Goal: Task Accomplishment & Management: Manage account settings

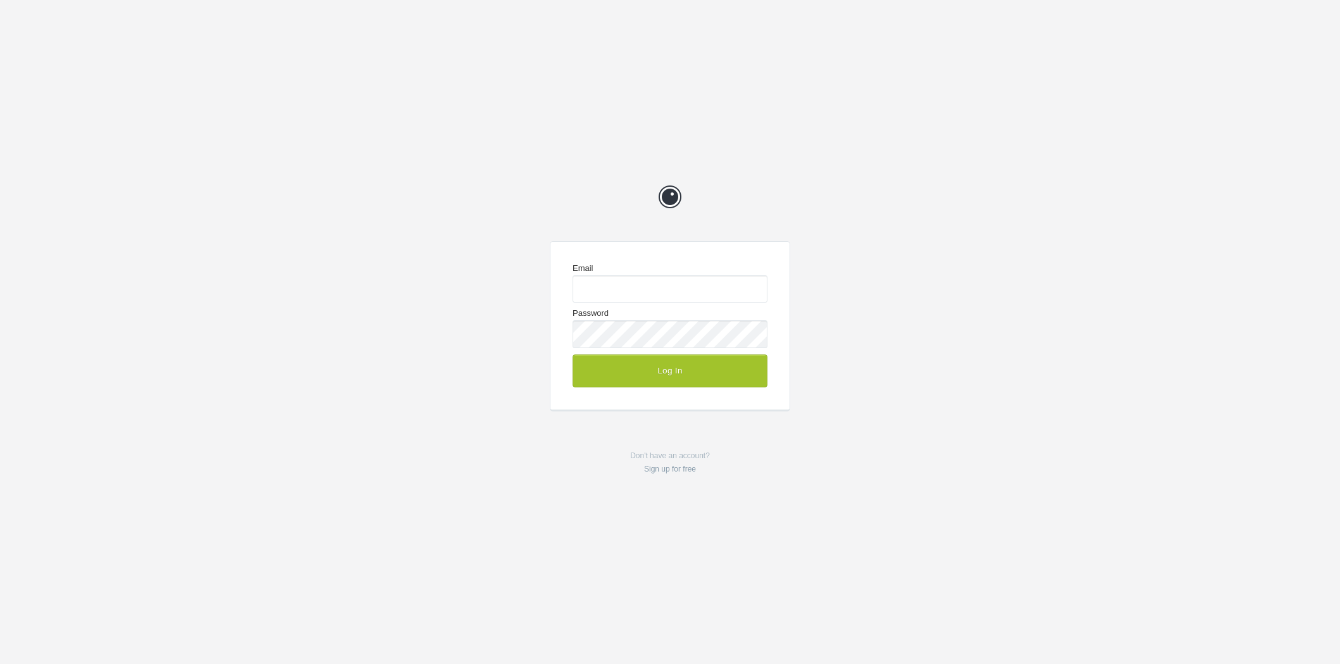
type input "[EMAIL_ADDRESS][DOMAIN_NAME]"
click at [674, 373] on button "Log In" at bounding box center [670, 370] width 195 height 33
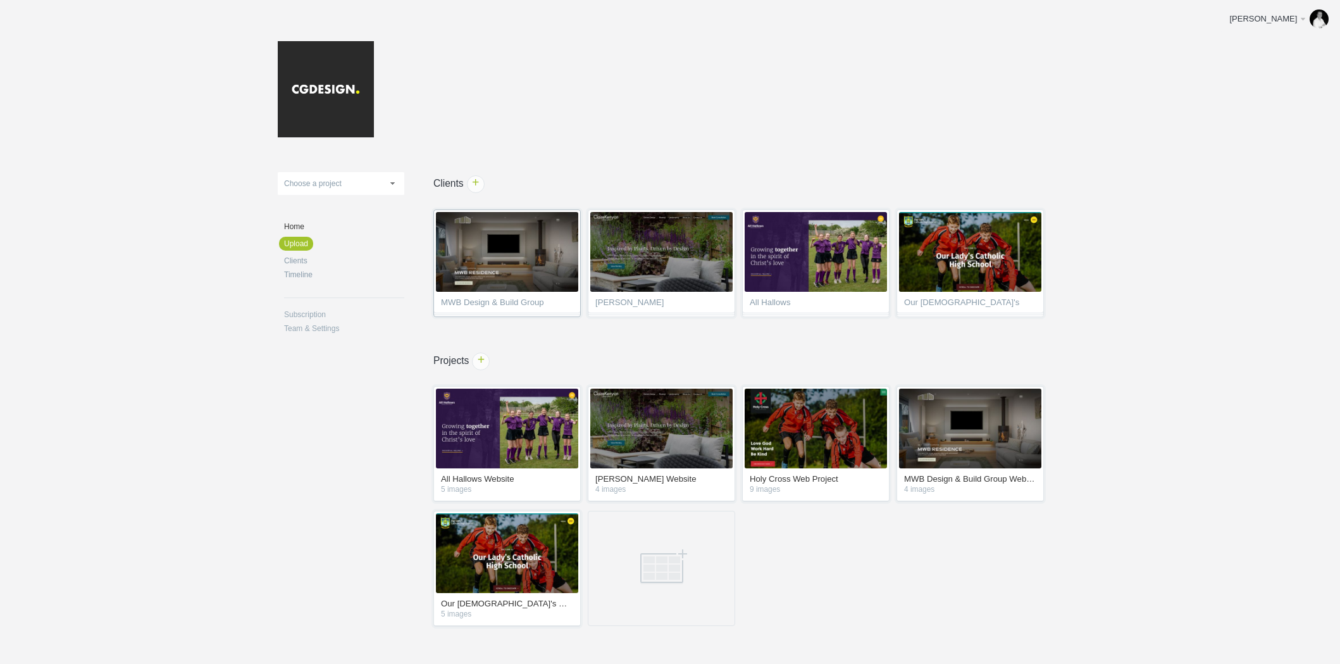
click at [519, 301] on span "MWB Design & Build Group" at bounding box center [507, 304] width 132 height 13
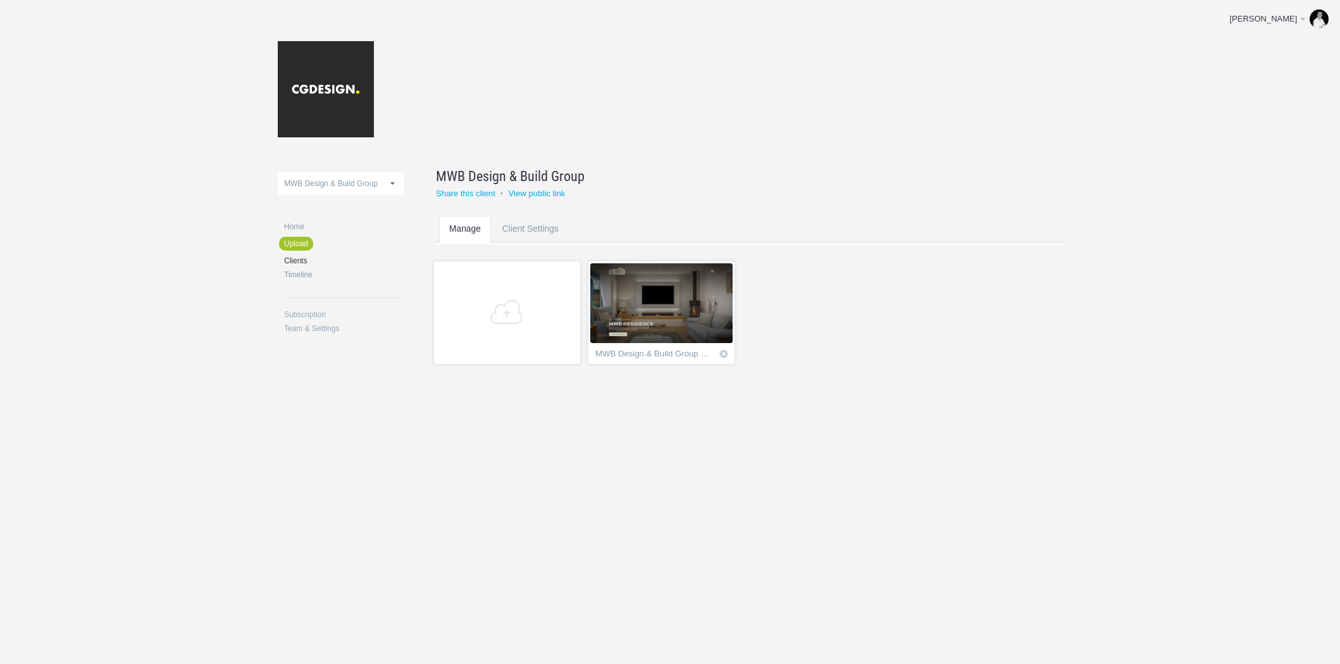
click at [659, 286] on img at bounding box center [661, 303] width 142 height 80
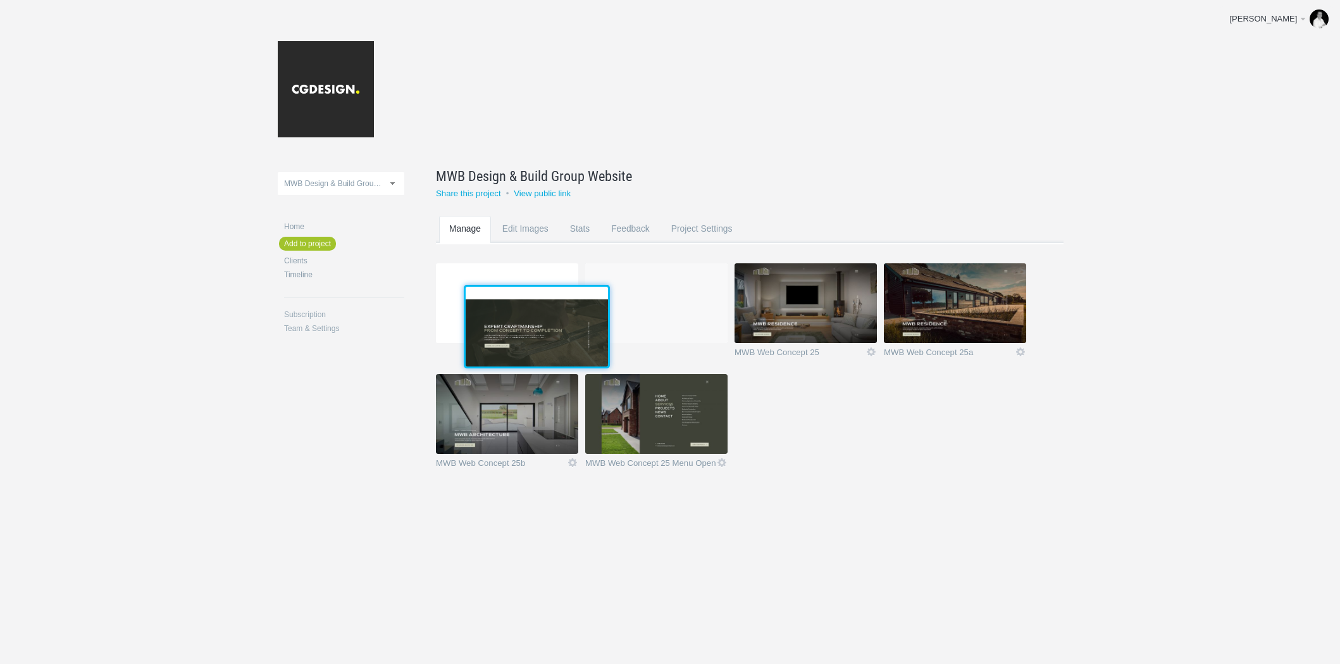
drag, startPoint x: 701, startPoint y: 414, endPoint x: 579, endPoint y: 325, distance: 150.7
click at [579, 325] on img at bounding box center [537, 327] width 142 height 80
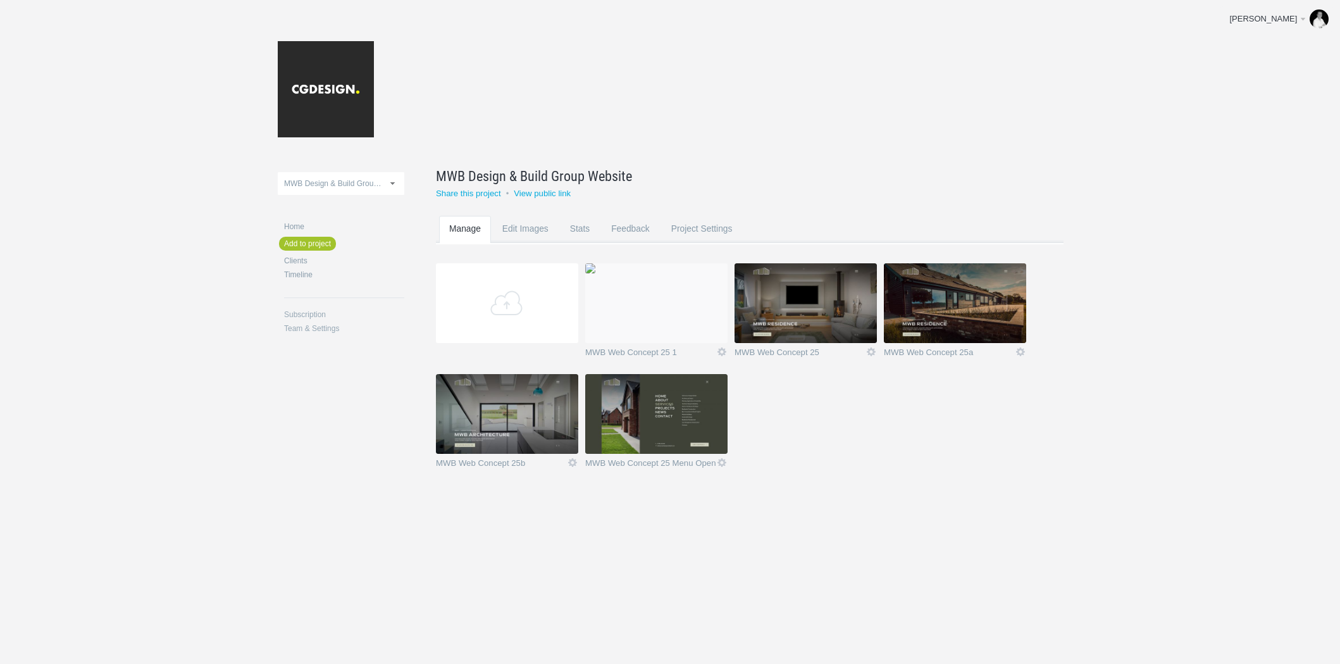
click at [595, 273] on img at bounding box center [590, 268] width 10 height 10
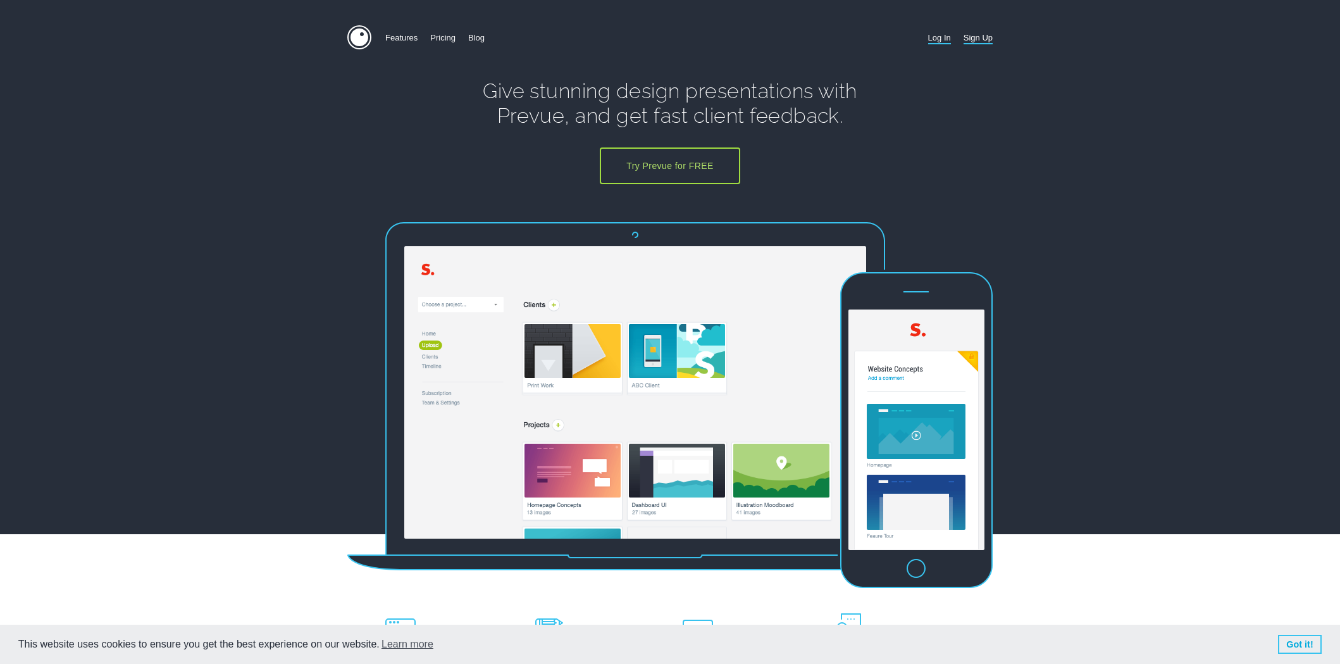
click at [941, 34] on link "Log In" at bounding box center [939, 37] width 23 height 25
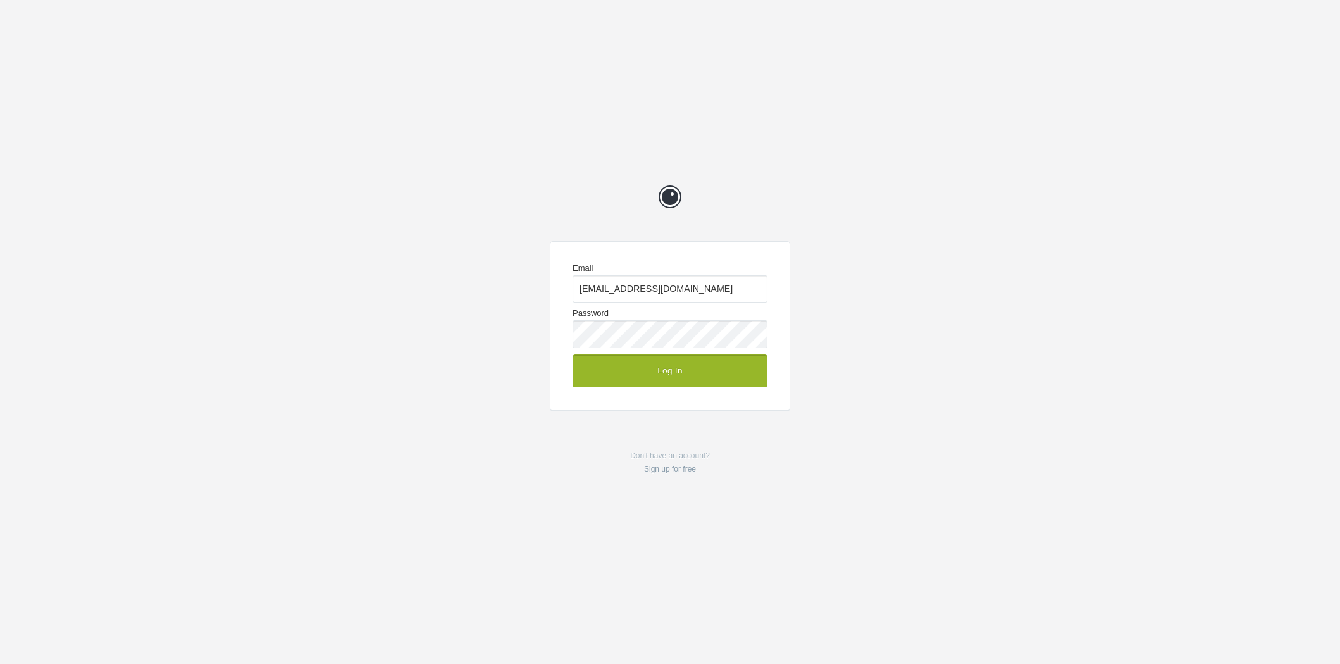
click at [685, 366] on button "Log In" at bounding box center [670, 370] width 195 height 33
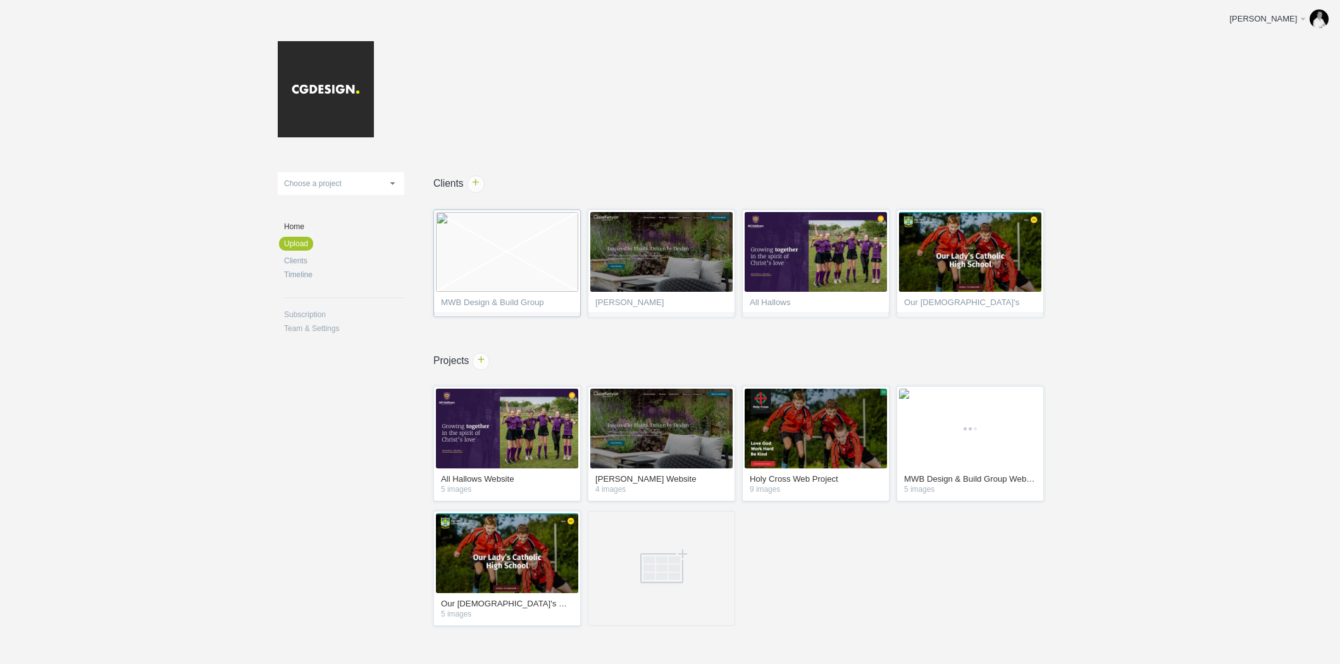
click at [522, 291] on img at bounding box center [507, 252] width 142 height 80
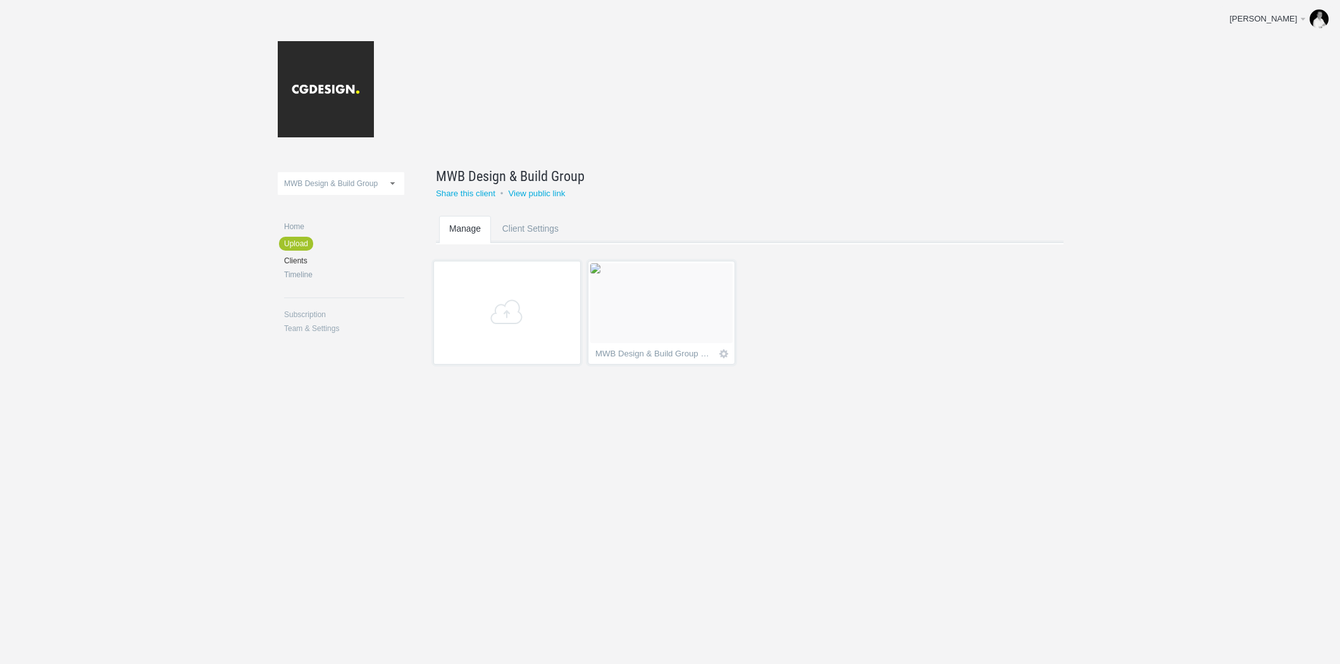
click at [600, 273] on img at bounding box center [595, 268] width 10 height 10
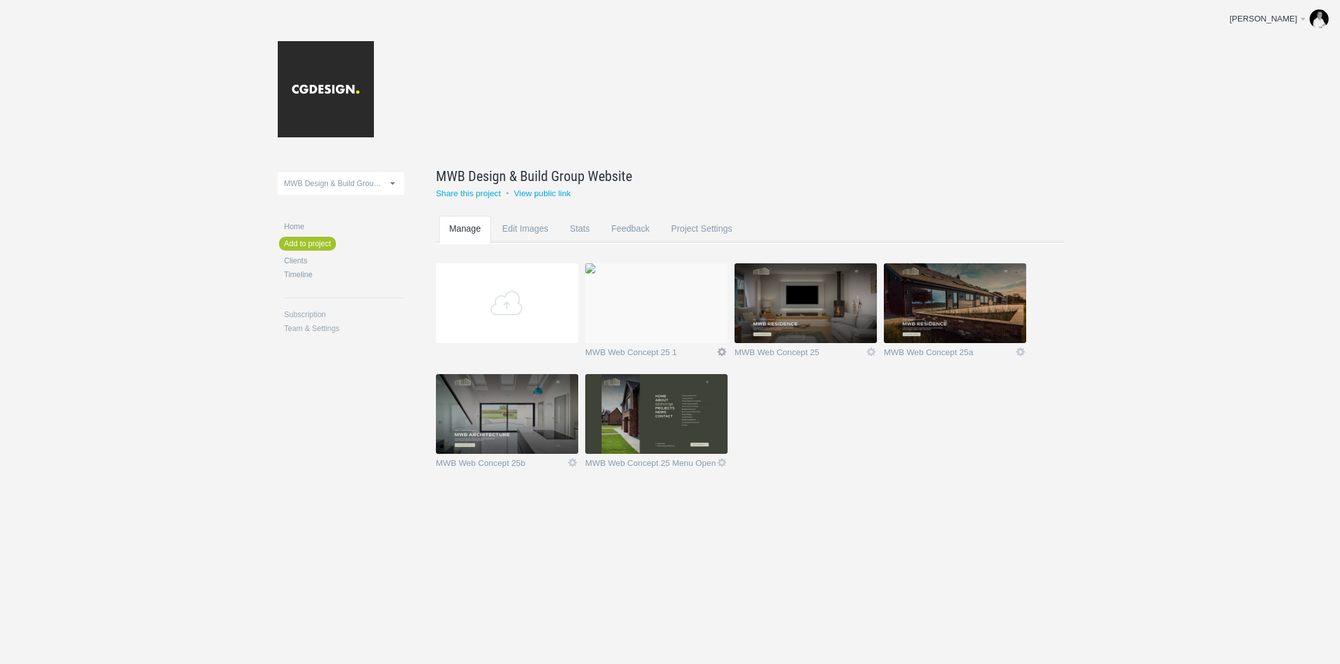
click at [720, 350] on link "Icon" at bounding box center [721, 351] width 11 height 11
click at [694, 333] on link "Delete" at bounding box center [697, 329] width 77 height 15
click at [695, 330] on link "Yeah I'm sure" at bounding box center [697, 329] width 77 height 15
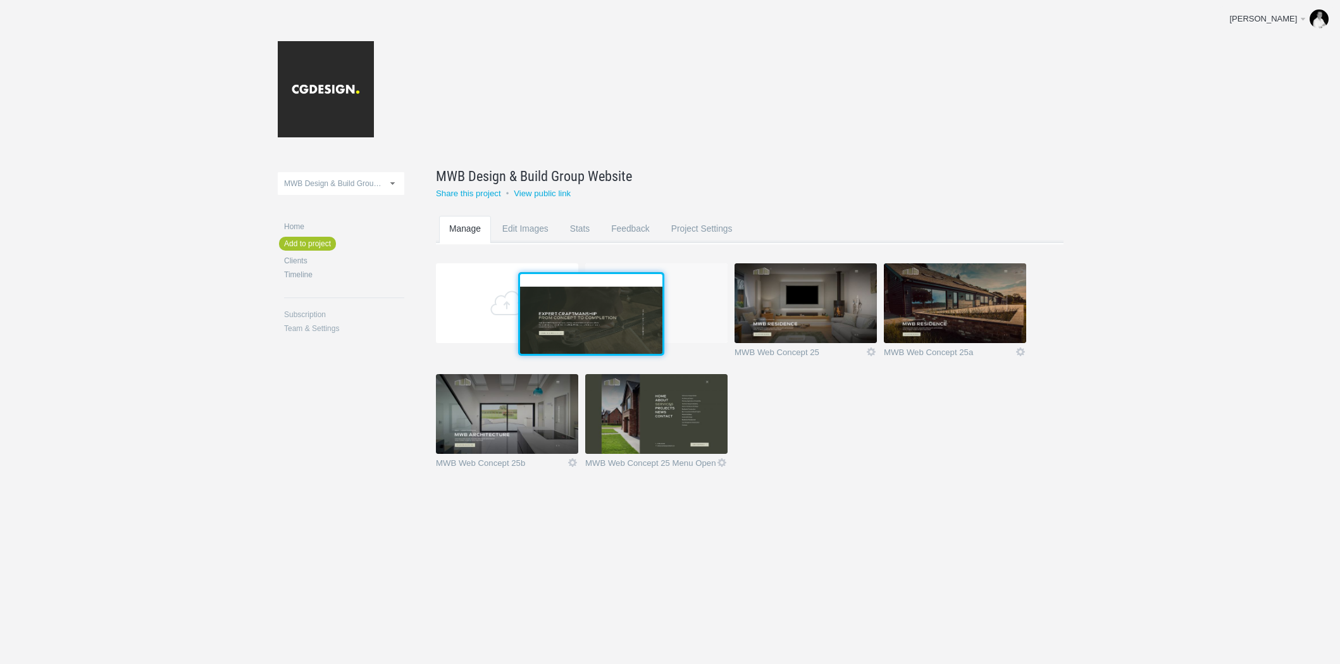
drag, startPoint x: 682, startPoint y: 400, endPoint x: 638, endPoint y: 309, distance: 101.0
click at [638, 309] on img at bounding box center [591, 314] width 142 height 80
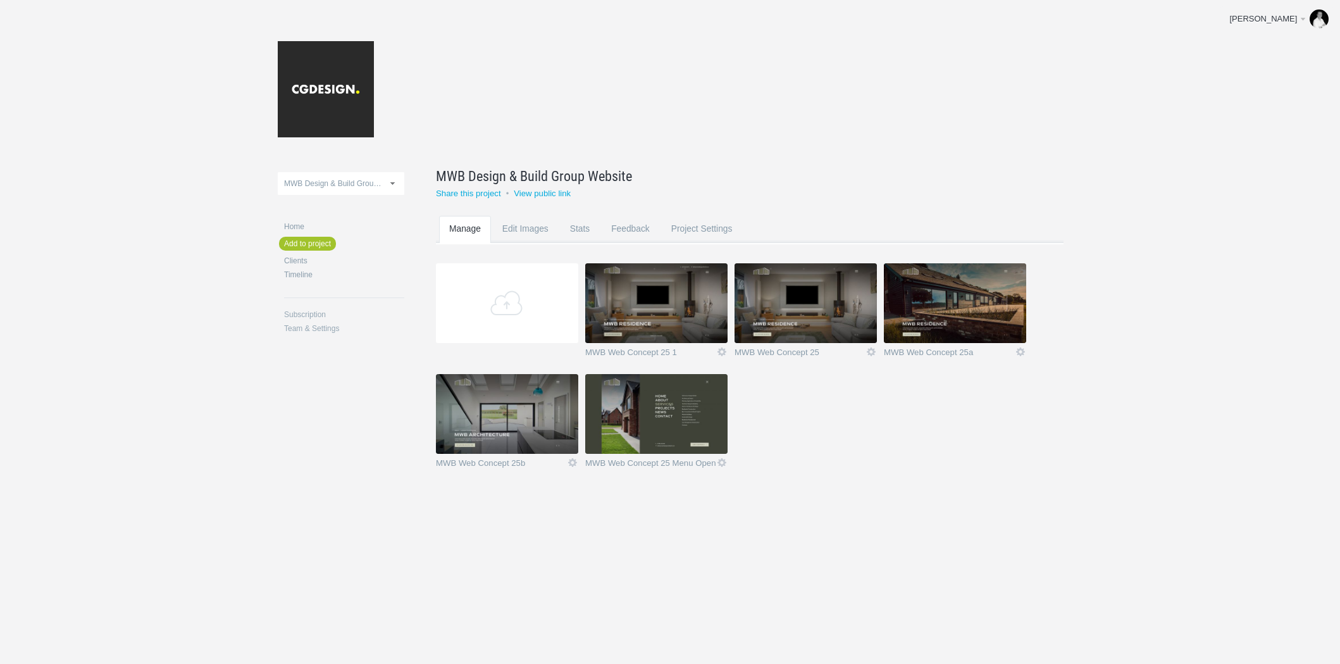
click at [702, 298] on img at bounding box center [656, 303] width 142 height 80
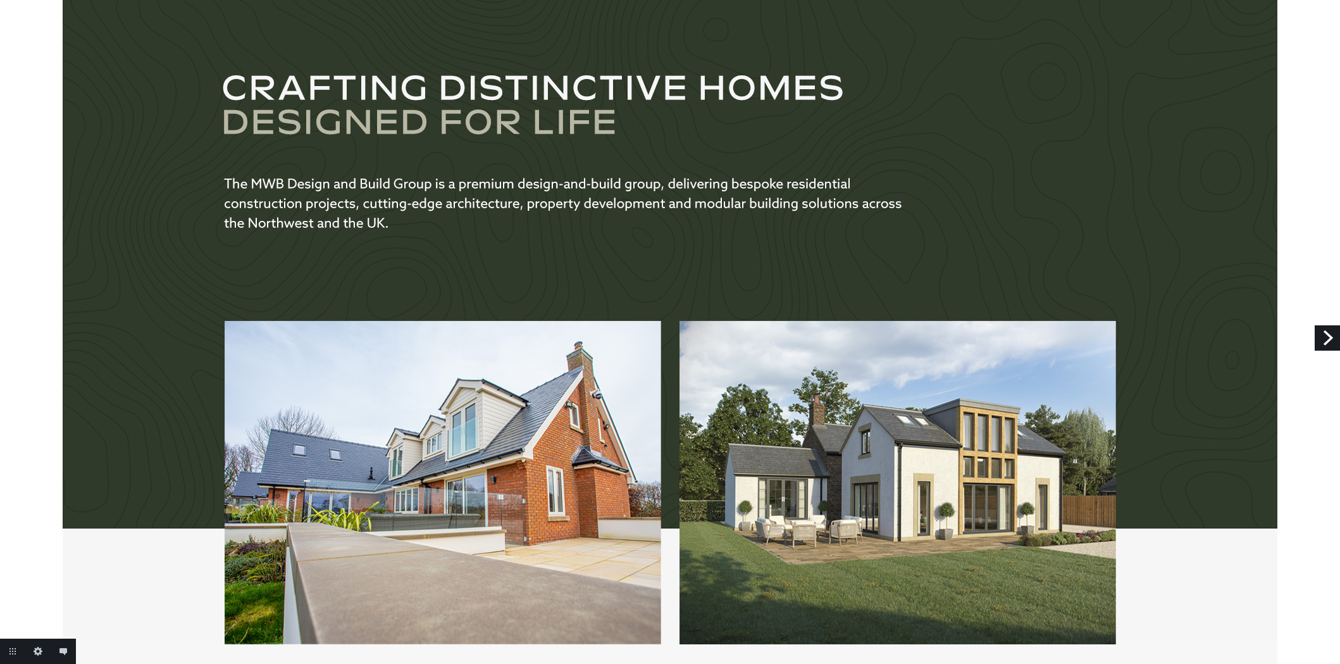
scroll to position [758, 0]
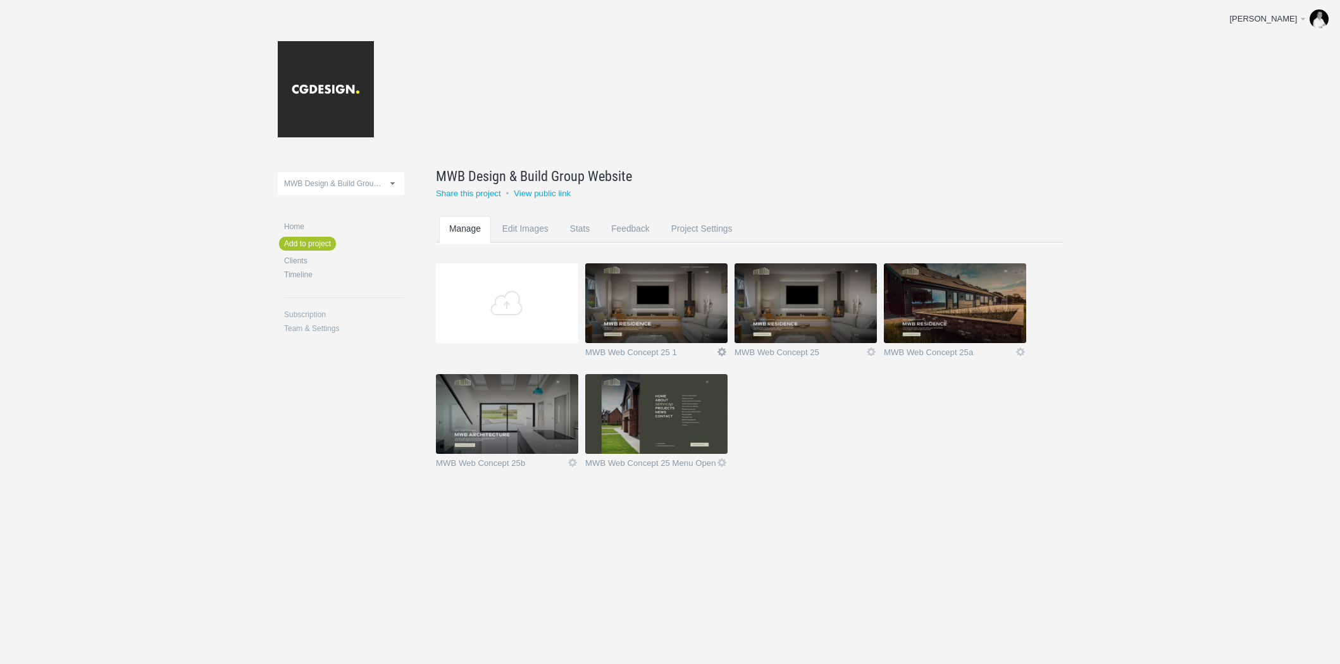
click at [722, 352] on link "Icon" at bounding box center [721, 351] width 11 height 11
click at [693, 331] on link "Delete" at bounding box center [697, 329] width 77 height 15
click at [700, 329] on link "Yeah I'm sure" at bounding box center [697, 329] width 77 height 15
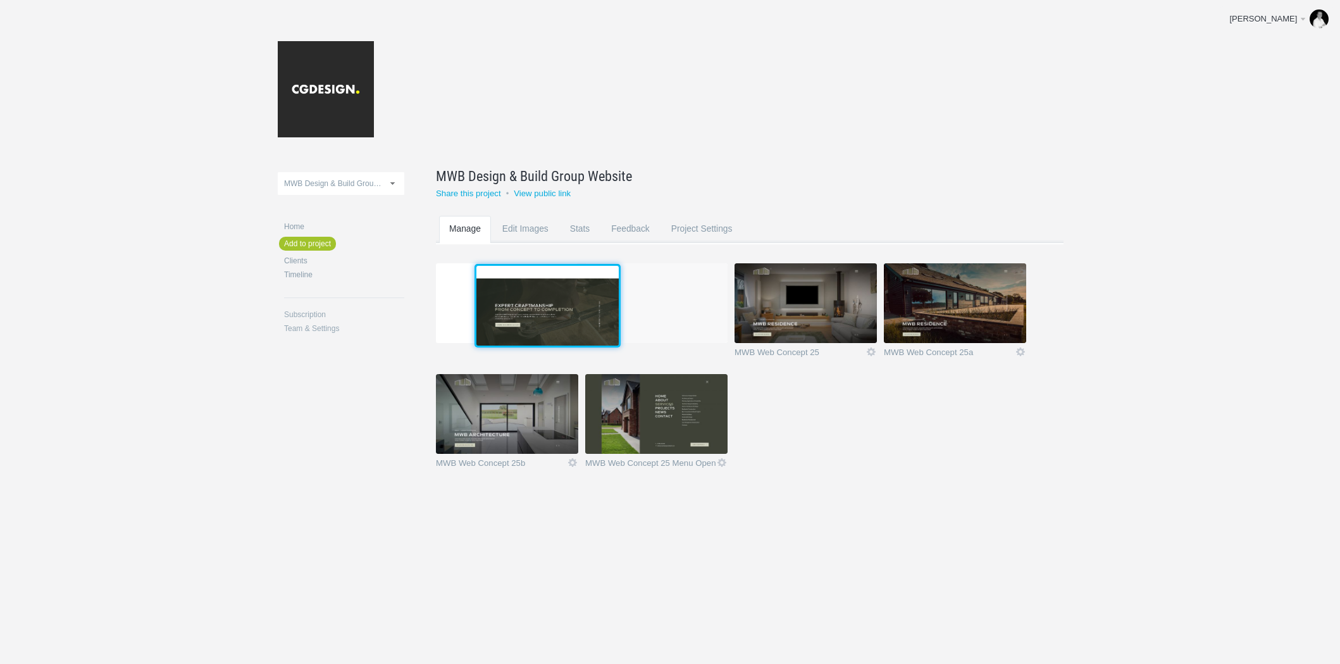
drag, startPoint x: 692, startPoint y: 428, endPoint x: 581, endPoint y: 318, distance: 156.1
click at [581, 318] on img at bounding box center [547, 306] width 142 height 80
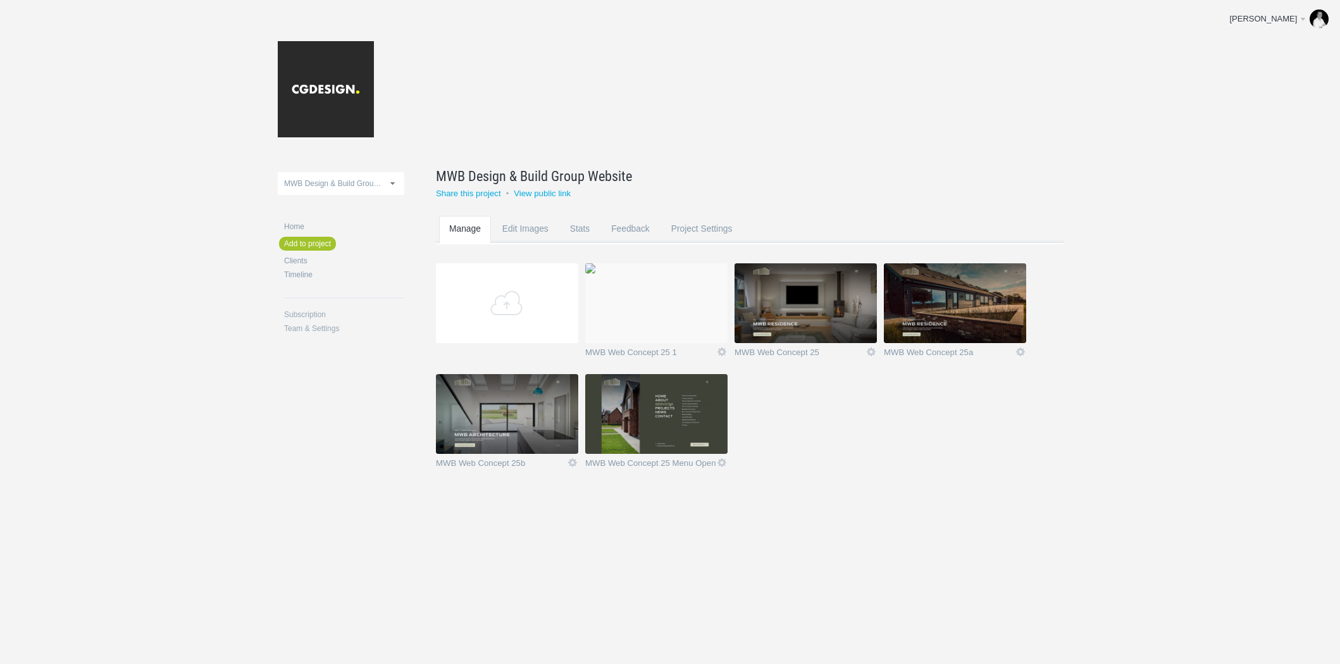
click at [595, 273] on img at bounding box center [590, 268] width 10 height 10
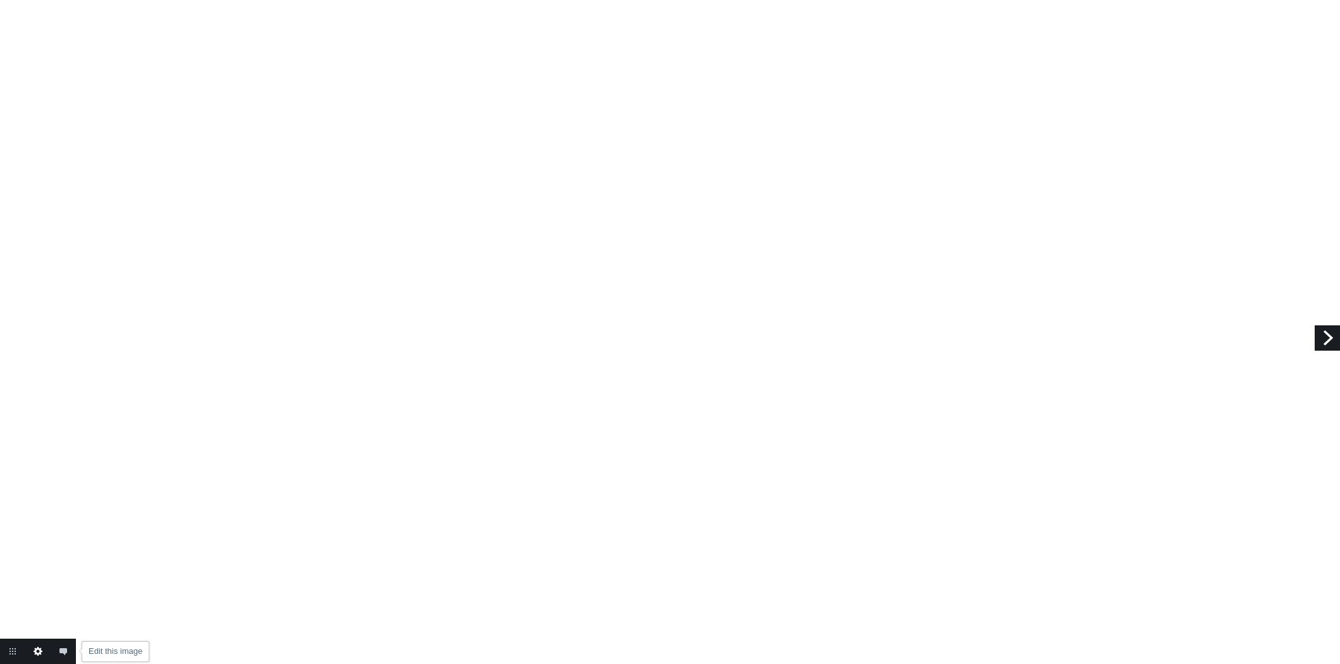
click at [34, 649] on link "Edit this image" at bounding box center [37, 650] width 25 height 25
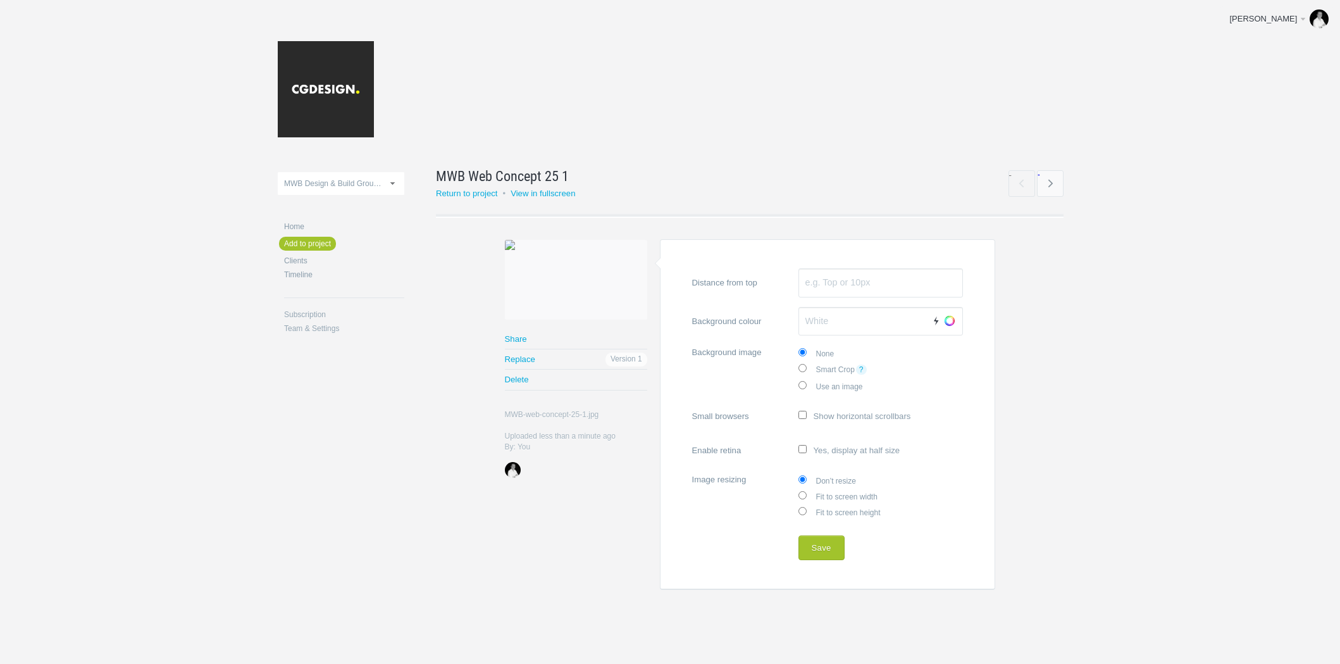
click at [800, 494] on input "Fit to screen width" at bounding box center [802, 495] width 8 height 8
radio input "true"
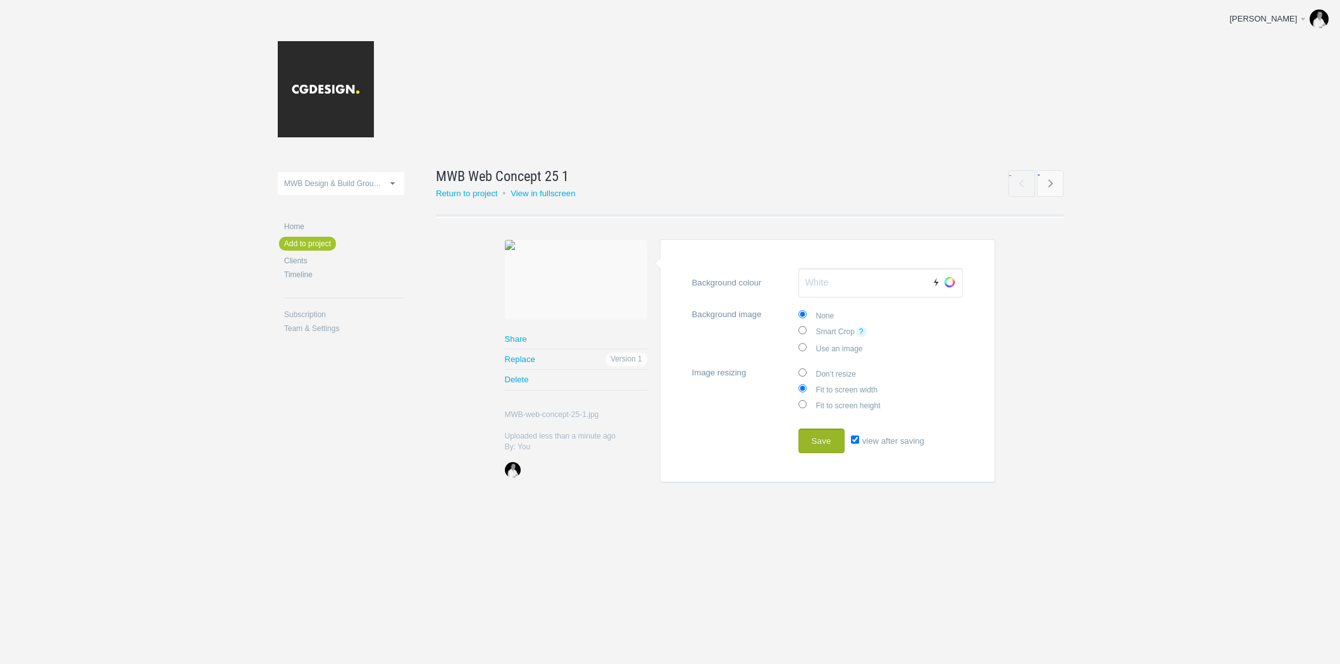
click at [827, 433] on button "Save" at bounding box center [821, 440] width 46 height 25
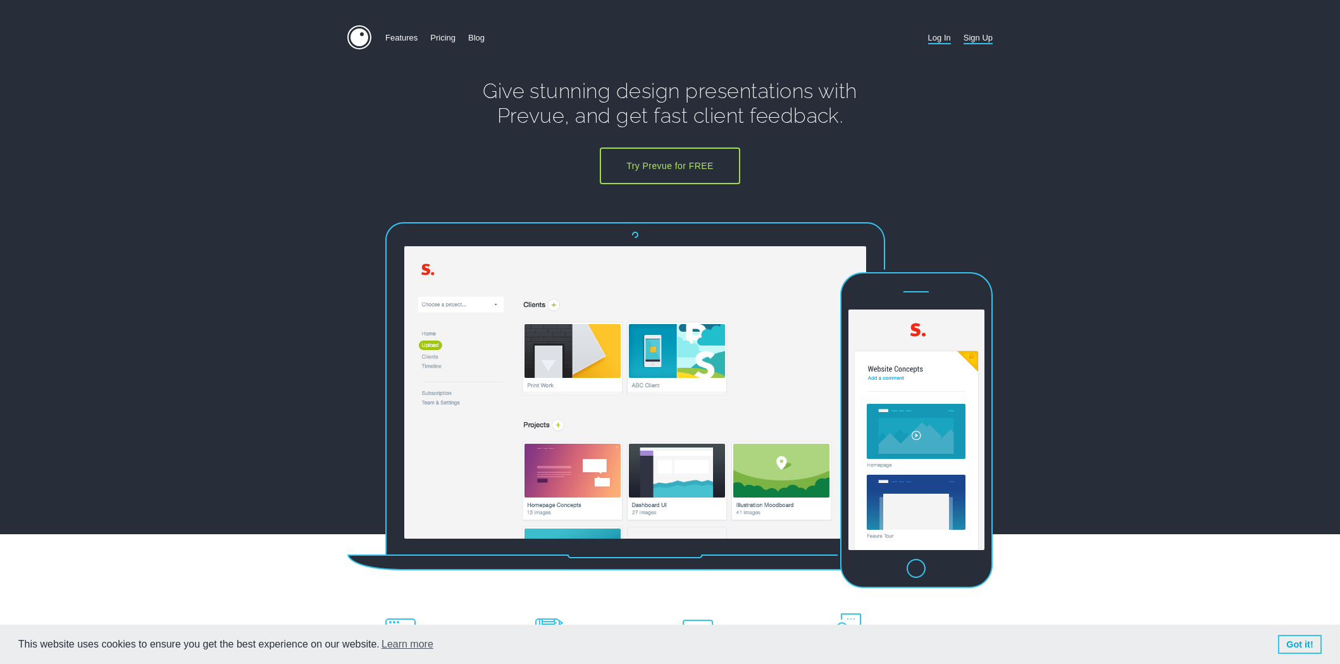
click at [930, 41] on link "Log In" at bounding box center [939, 37] width 23 height 25
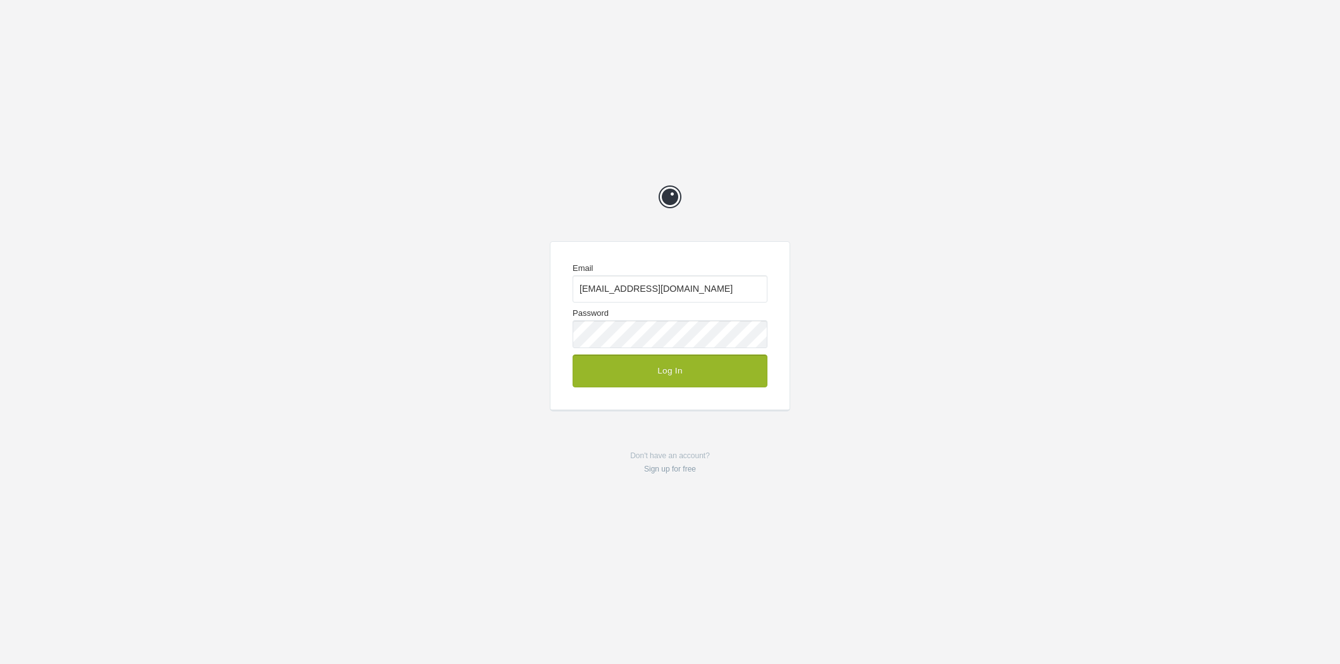
click at [690, 369] on button "Log In" at bounding box center [670, 370] width 195 height 33
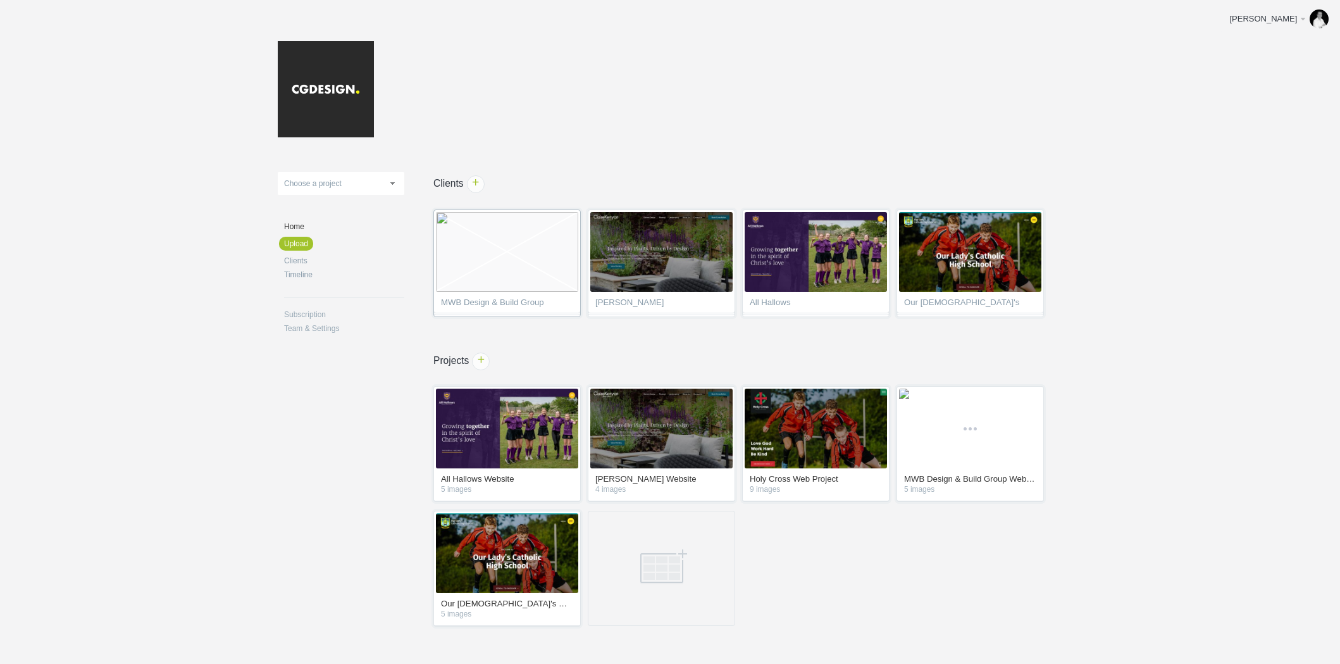
click at [521, 300] on span "MWB Design & Build Group" at bounding box center [507, 304] width 132 height 13
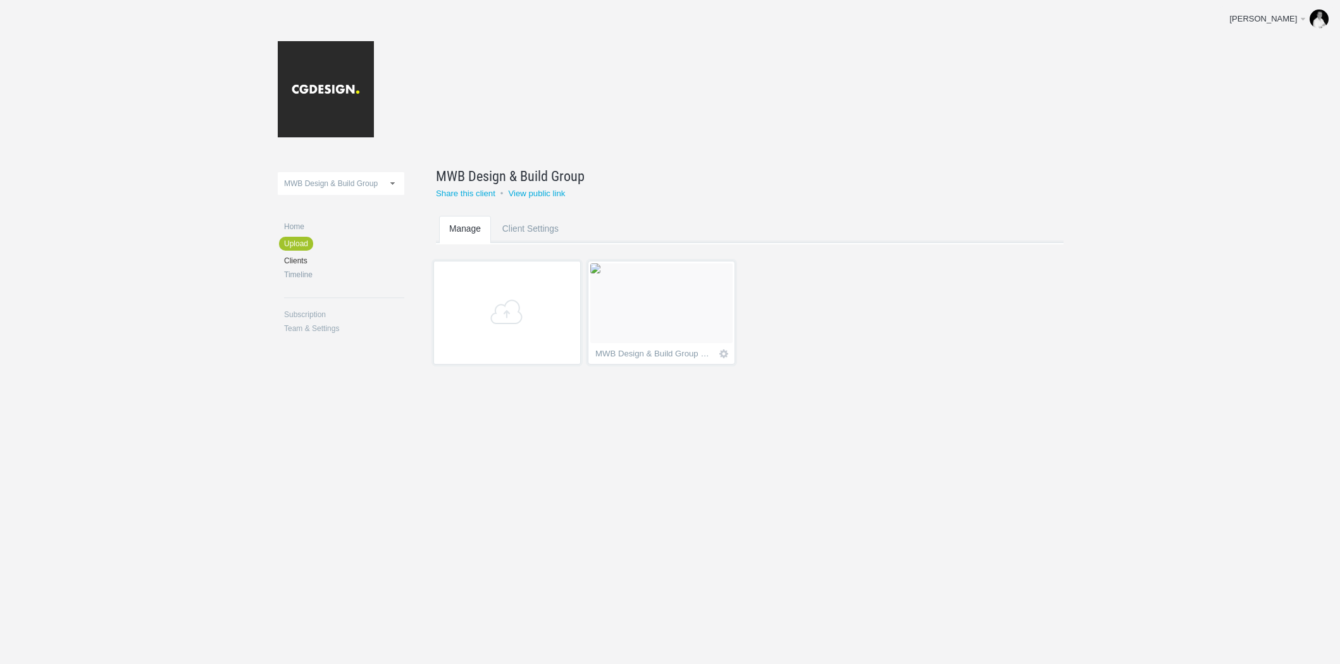
click at [676, 355] on div "MWB Design & Build Group Website" at bounding box center [653, 355] width 117 height 13
click at [600, 273] on img at bounding box center [595, 268] width 10 height 10
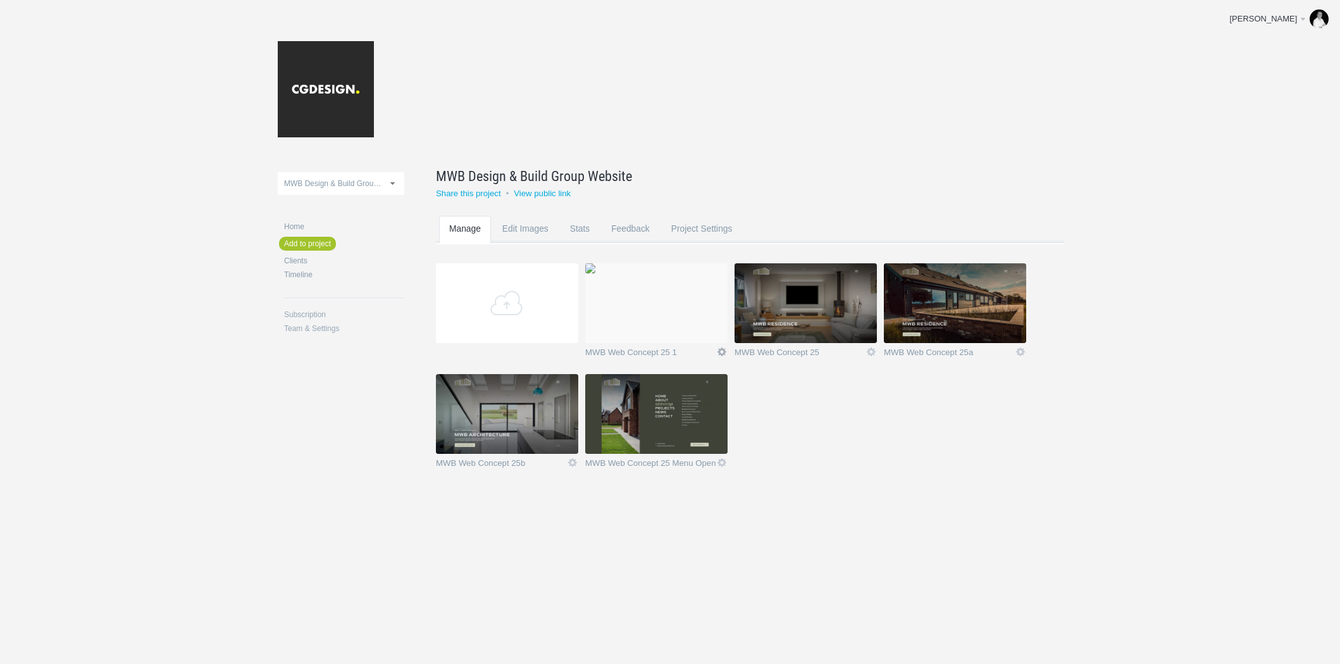
click at [724, 350] on link "Icon" at bounding box center [721, 351] width 11 height 11
click at [690, 331] on link "Delete" at bounding box center [697, 329] width 77 height 15
click at [705, 333] on link "Yeah I'm sure" at bounding box center [697, 329] width 77 height 15
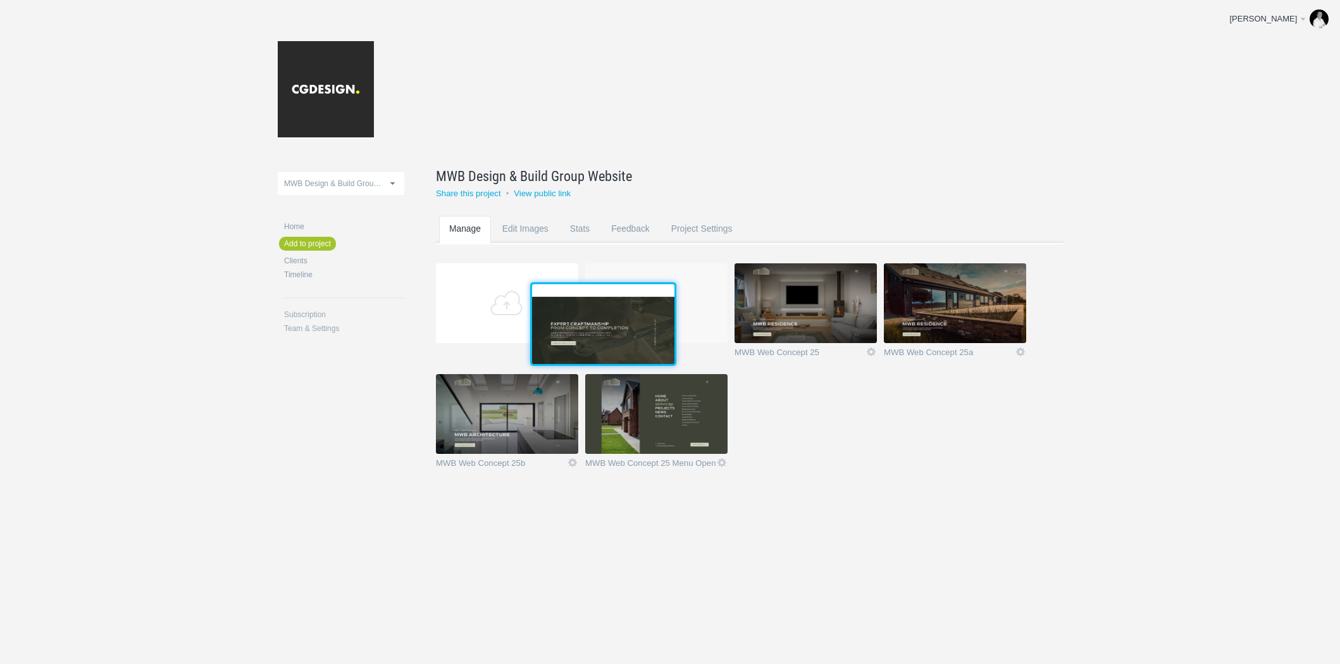
drag, startPoint x: 693, startPoint y: 407, endPoint x: 638, endPoint y: 314, distance: 107.2
click at [638, 314] on img at bounding box center [603, 324] width 142 height 80
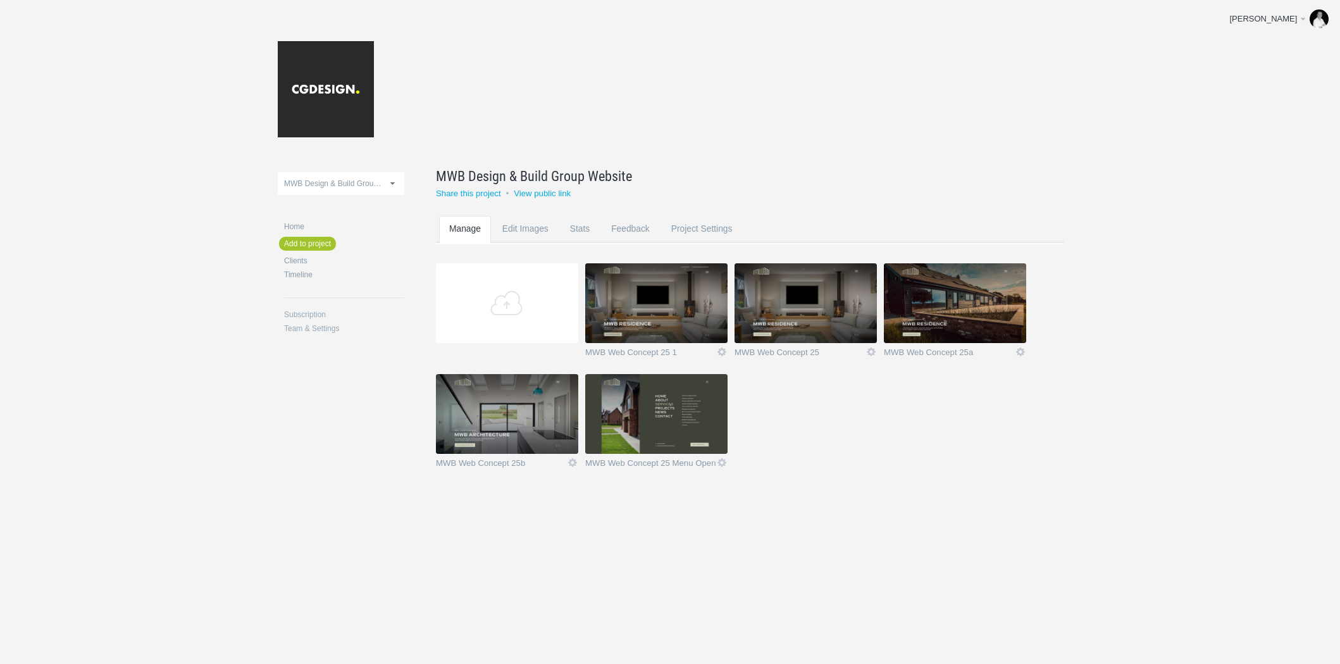
click at [664, 298] on img at bounding box center [656, 303] width 142 height 80
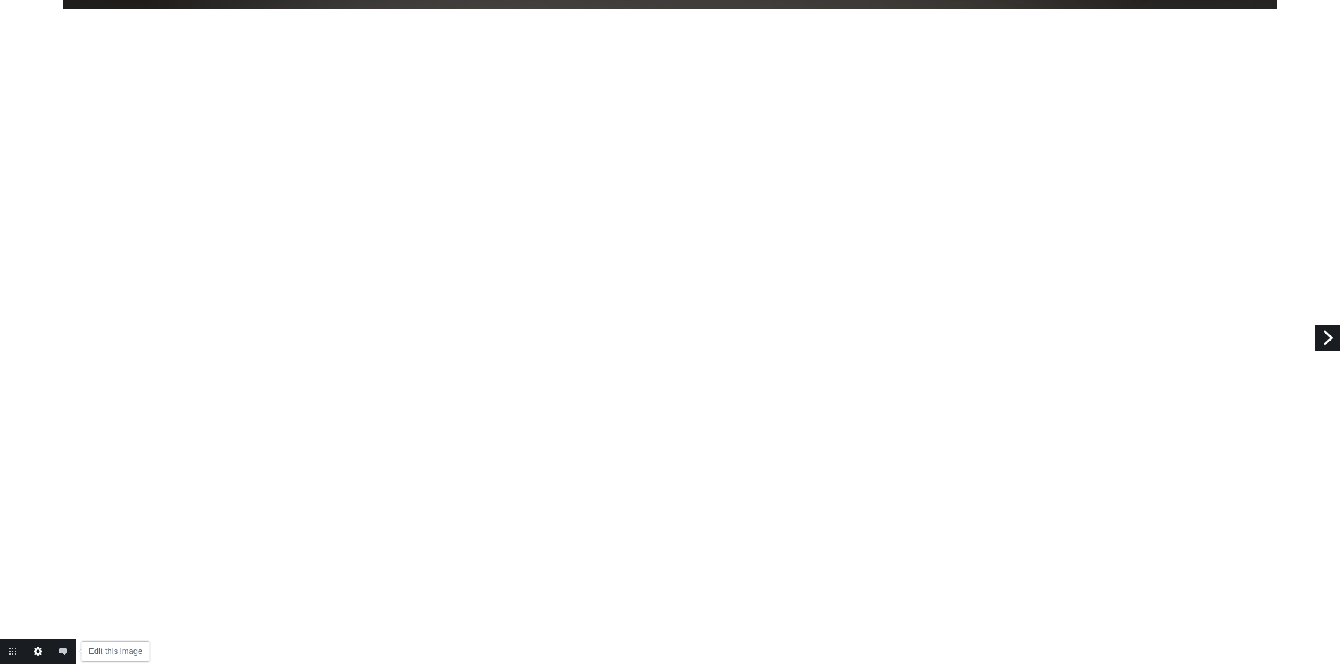
click at [38, 657] on link "Edit this image" at bounding box center [37, 650] width 25 height 25
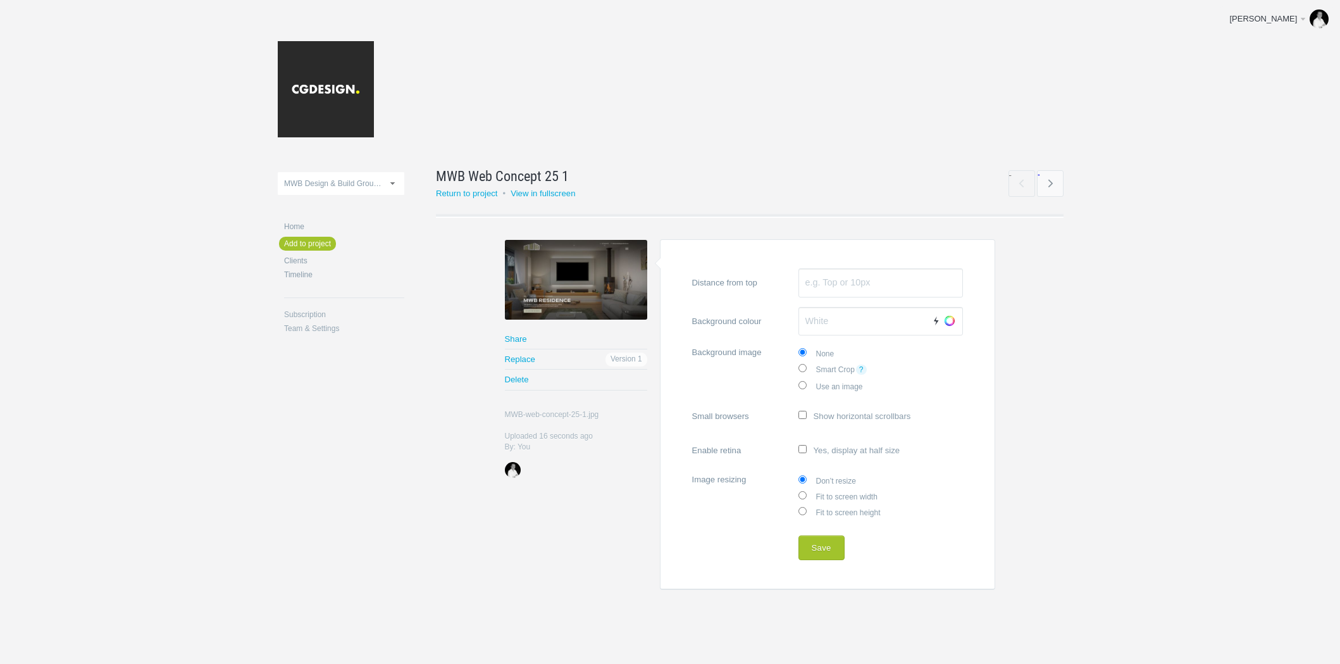
click at [855, 496] on label "Fit to screen width" at bounding box center [880, 496] width 164 height 16
click at [807, 496] on input "Fit to screen width" at bounding box center [802, 495] width 8 height 8
radio input "true"
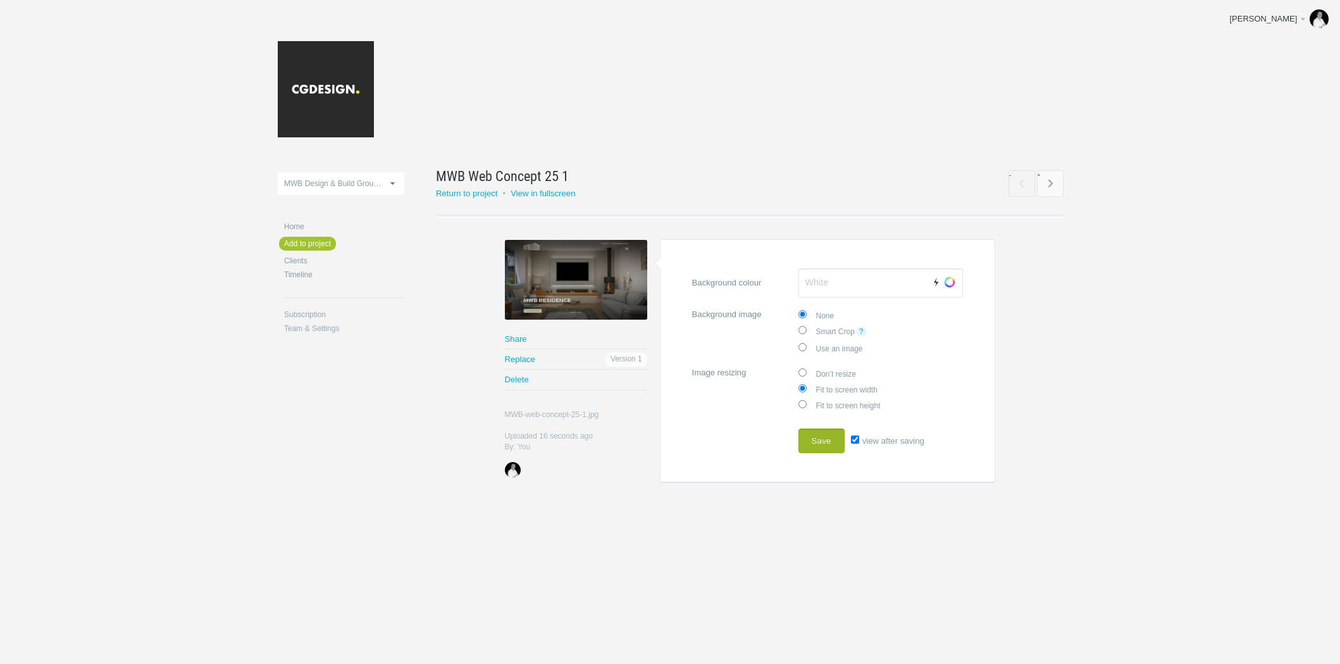
click at [830, 441] on button "Save" at bounding box center [821, 440] width 46 height 25
